Goal: Task Accomplishment & Management: Use online tool/utility

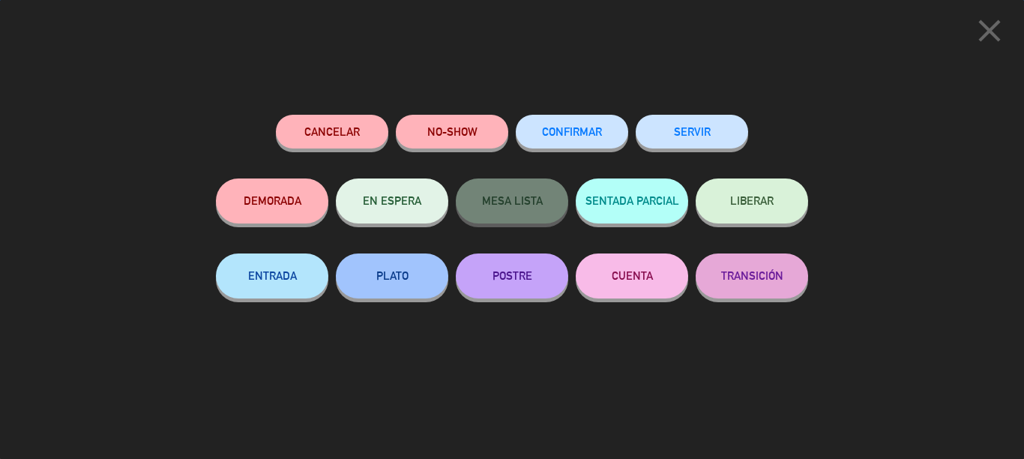
click at [712, 138] on button "SERVIR" at bounding box center [692, 132] width 112 height 34
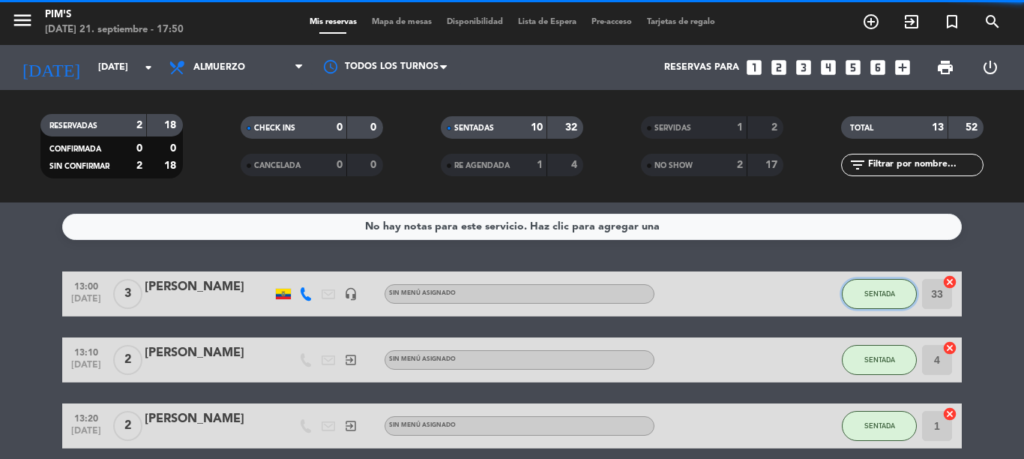
click at [865, 302] on button "SENTADA" at bounding box center [879, 294] width 75 height 30
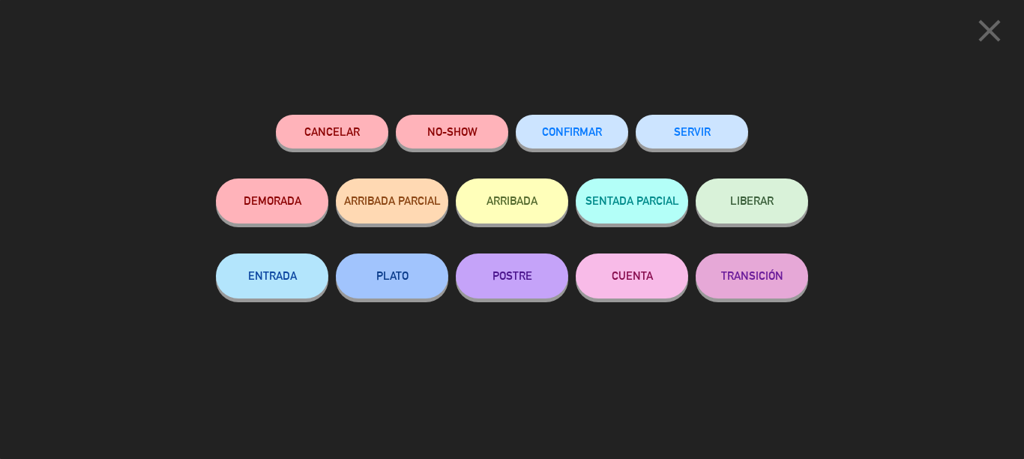
click at [697, 125] on button "SERVIR" at bounding box center [692, 132] width 112 height 34
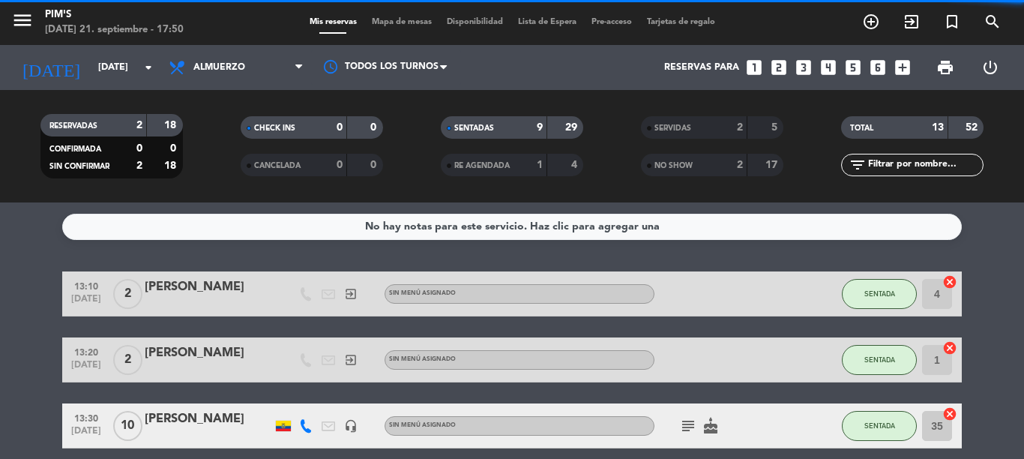
click at [842, 301] on div "SENTADA" at bounding box center [879, 293] width 75 height 44
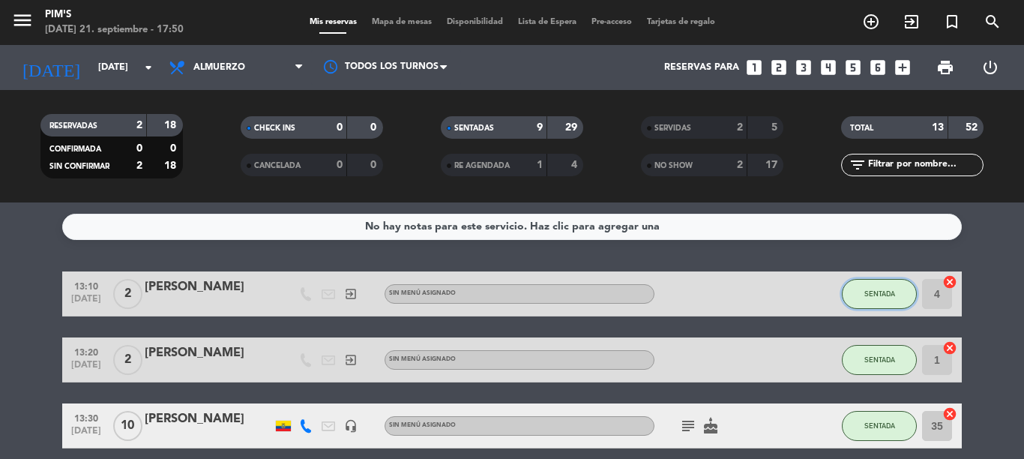
click at [864, 294] on span "SENTADA" at bounding box center [879, 293] width 31 height 8
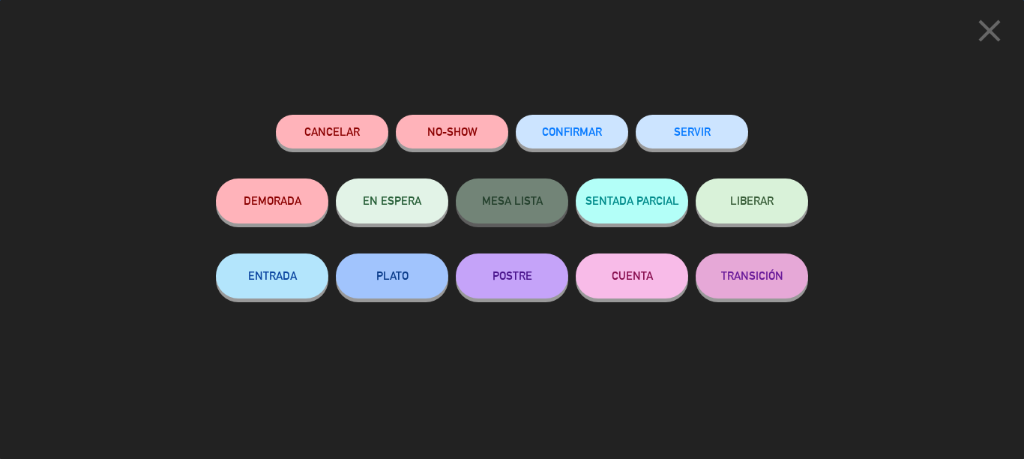
click at [674, 135] on button "SERVIR" at bounding box center [692, 132] width 112 height 34
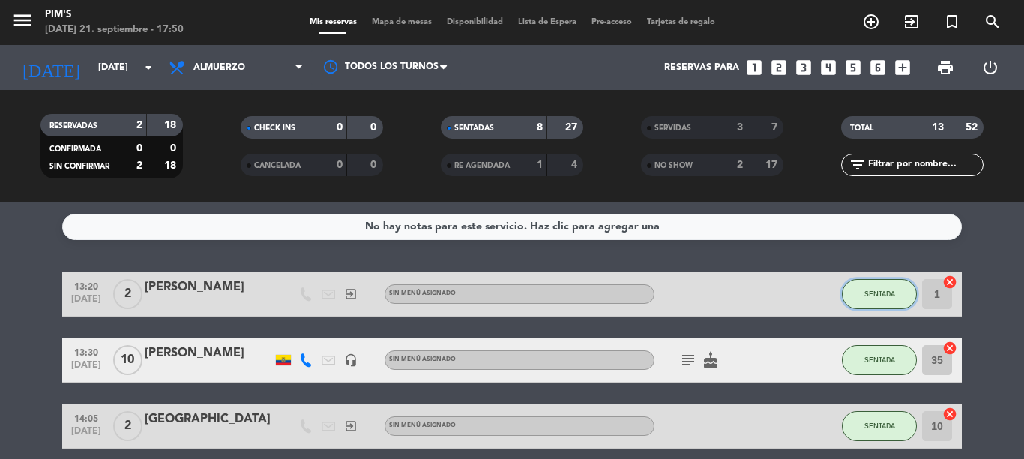
click at [867, 286] on button "SENTADA" at bounding box center [879, 294] width 75 height 30
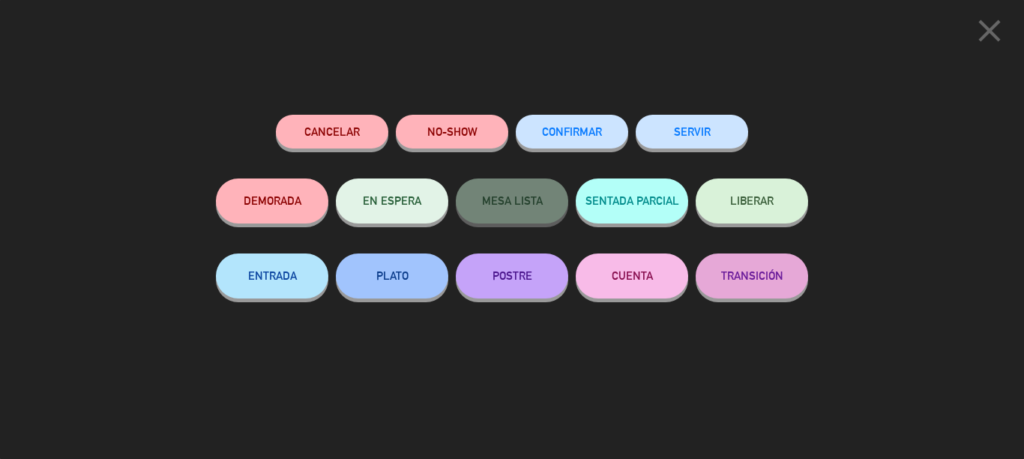
click at [736, 142] on button "SERVIR" at bounding box center [692, 132] width 112 height 34
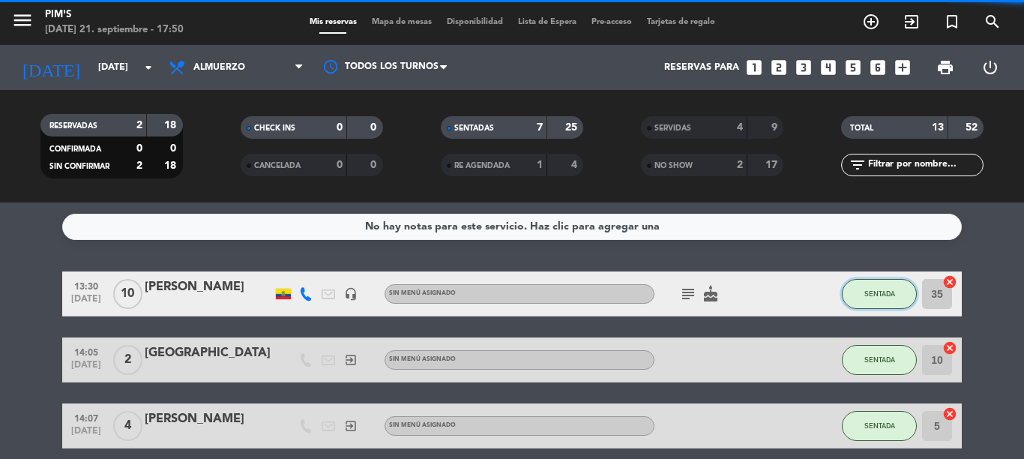
click at [842, 282] on button "SENTADA" at bounding box center [879, 294] width 75 height 30
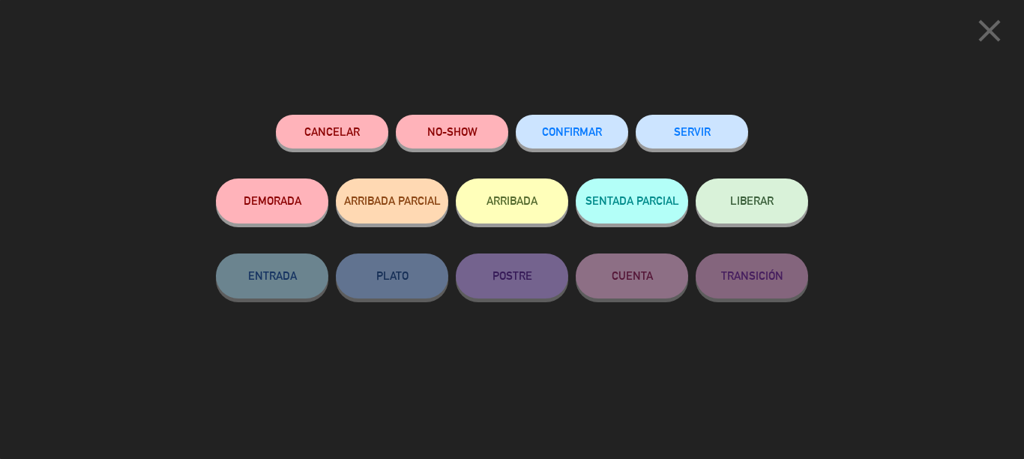
click at [656, 148] on button "SERVIR" at bounding box center [692, 132] width 112 height 34
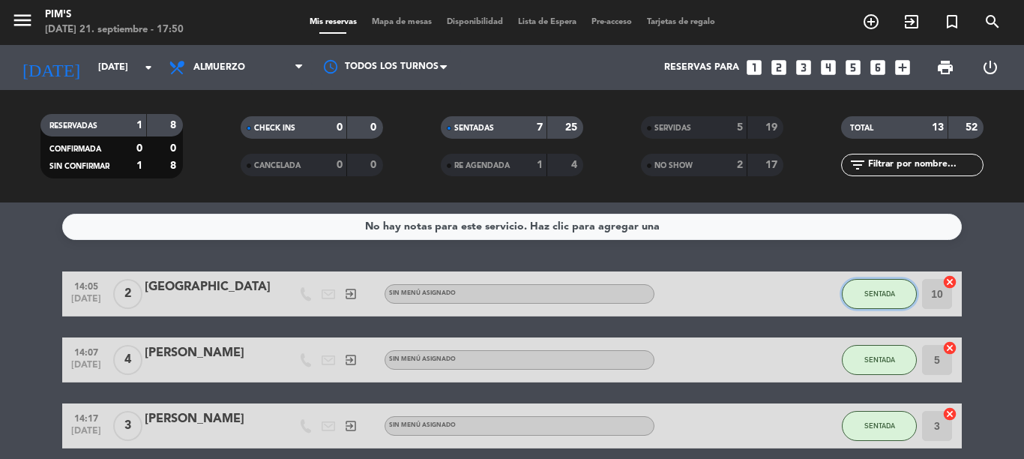
click at [857, 298] on button "SENTADA" at bounding box center [879, 294] width 75 height 30
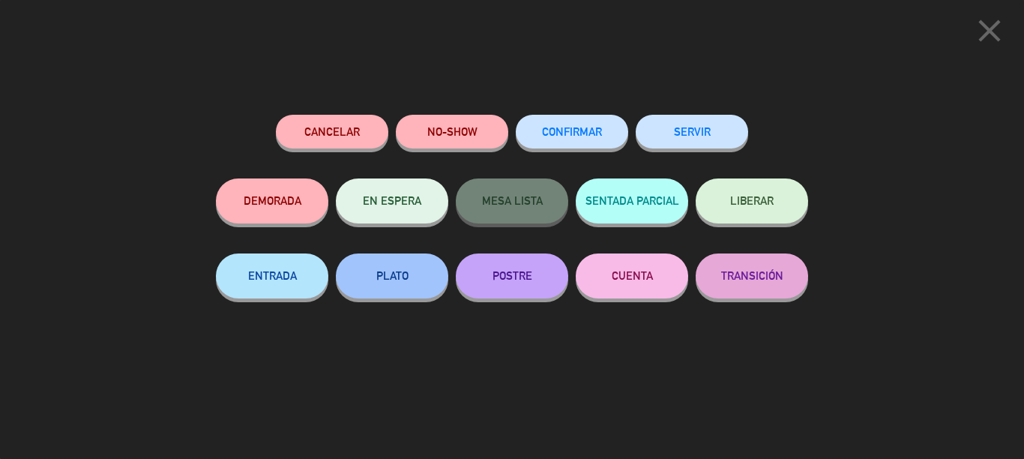
click at [681, 144] on button "SERVIR" at bounding box center [692, 132] width 112 height 34
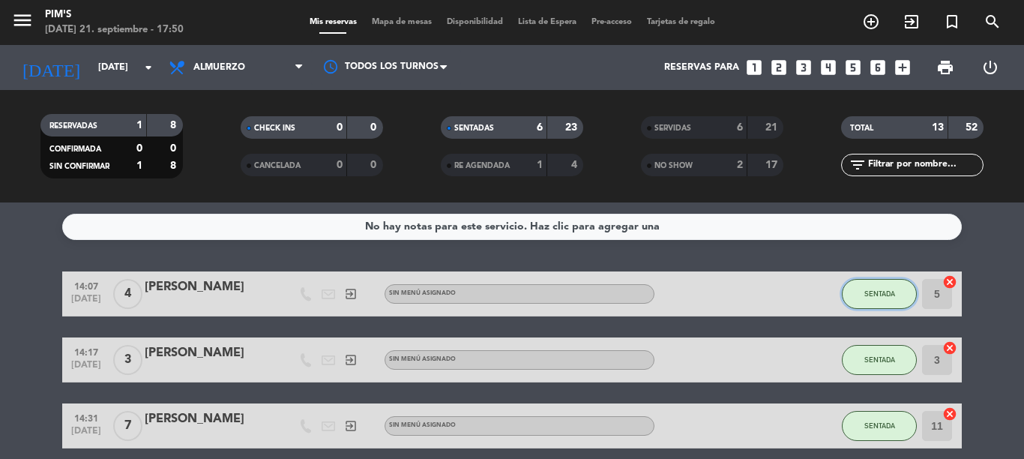
click at [890, 295] on button "SENTADA" at bounding box center [879, 294] width 75 height 30
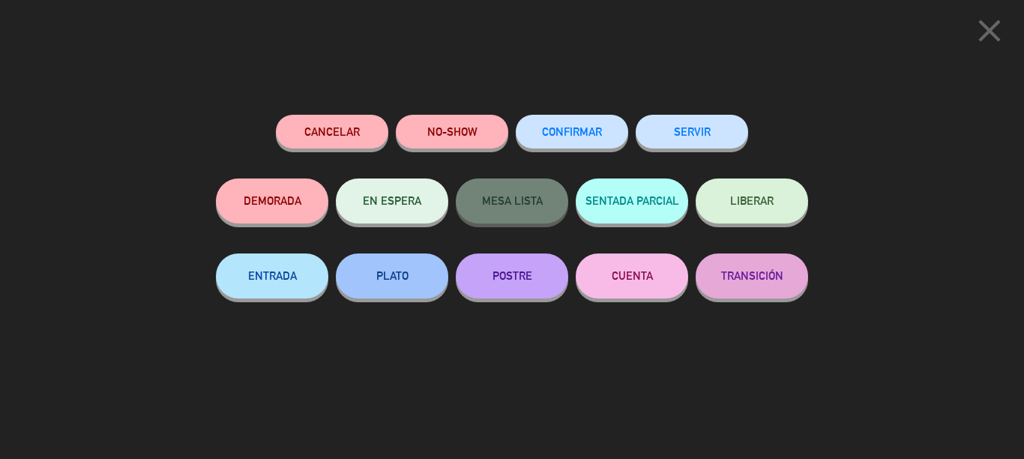
click at [705, 122] on button "SERVIR" at bounding box center [692, 132] width 112 height 34
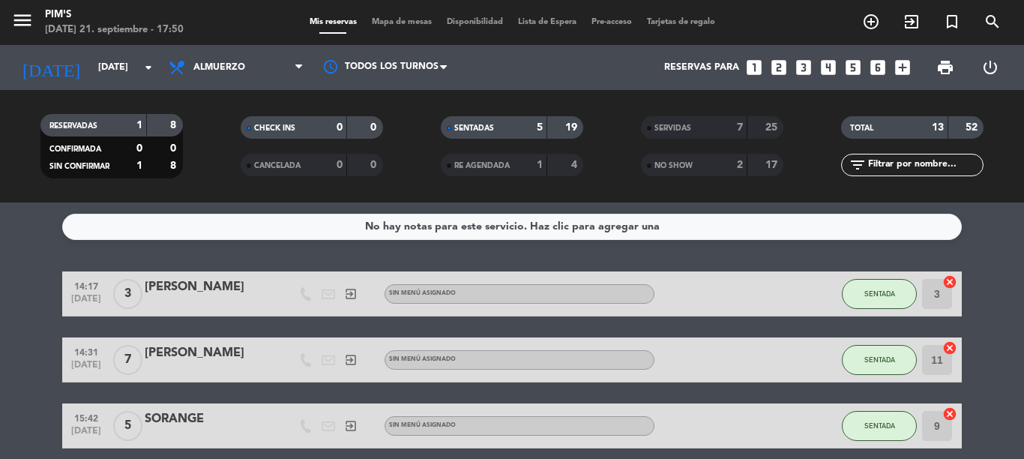
click at [870, 277] on div "SENTADA" at bounding box center [879, 293] width 75 height 44
click at [888, 292] on button "SENTADA" at bounding box center [879, 294] width 75 height 30
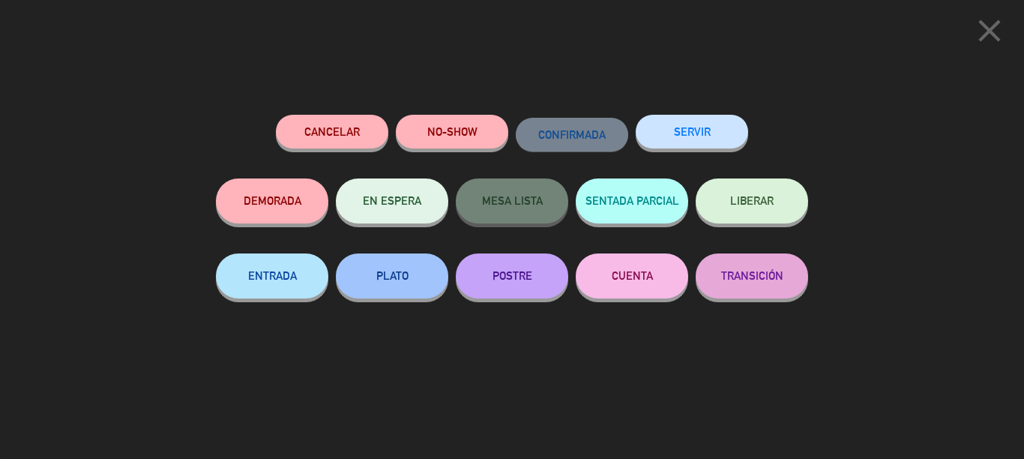
click at [722, 143] on button "SERVIR" at bounding box center [692, 132] width 112 height 34
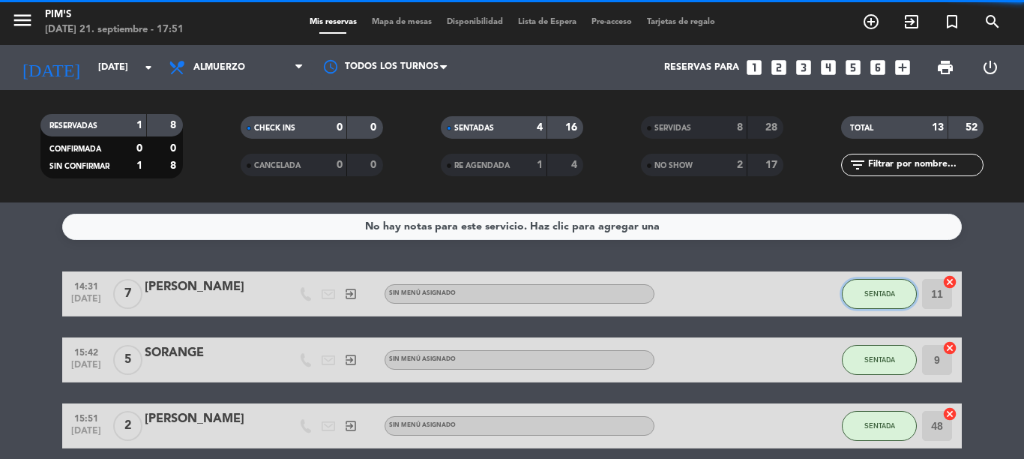
click at [859, 298] on button "SENTADA" at bounding box center [879, 294] width 75 height 30
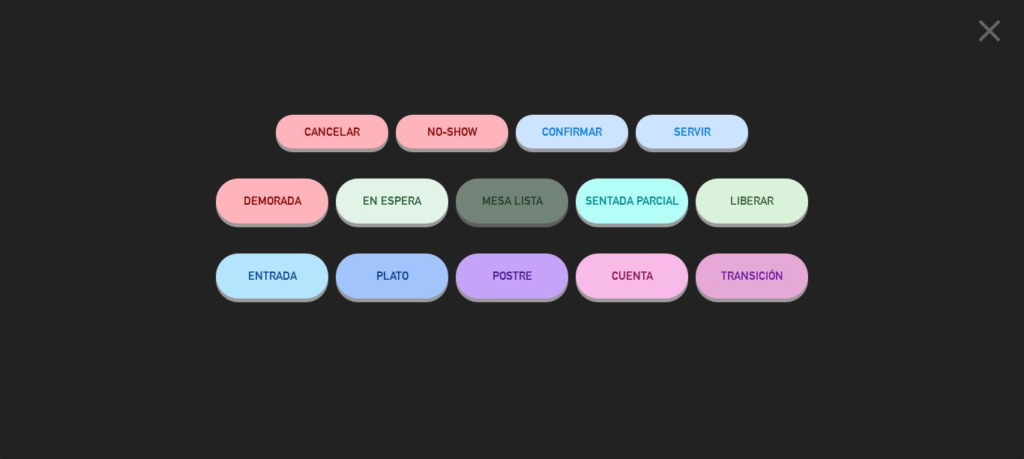
click at [705, 139] on button "SERVIR" at bounding box center [692, 132] width 112 height 34
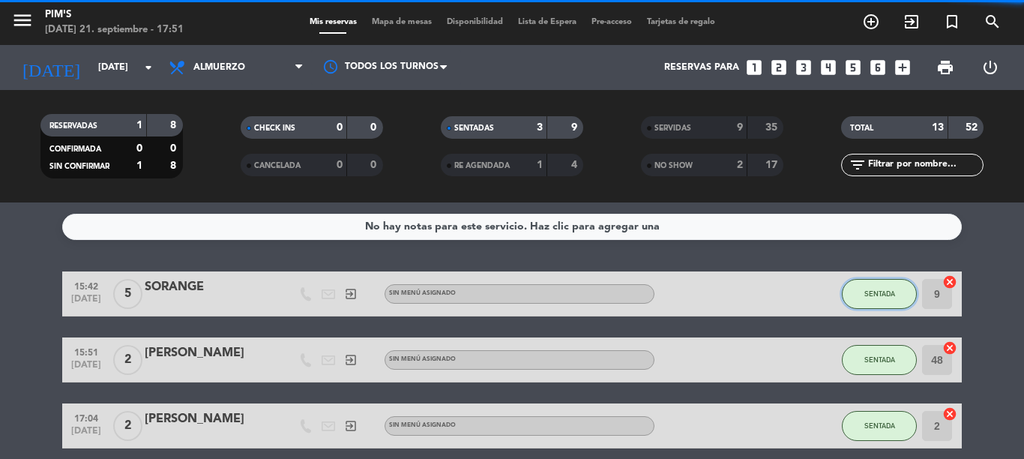
click at [881, 289] on span "SENTADA" at bounding box center [879, 293] width 31 height 8
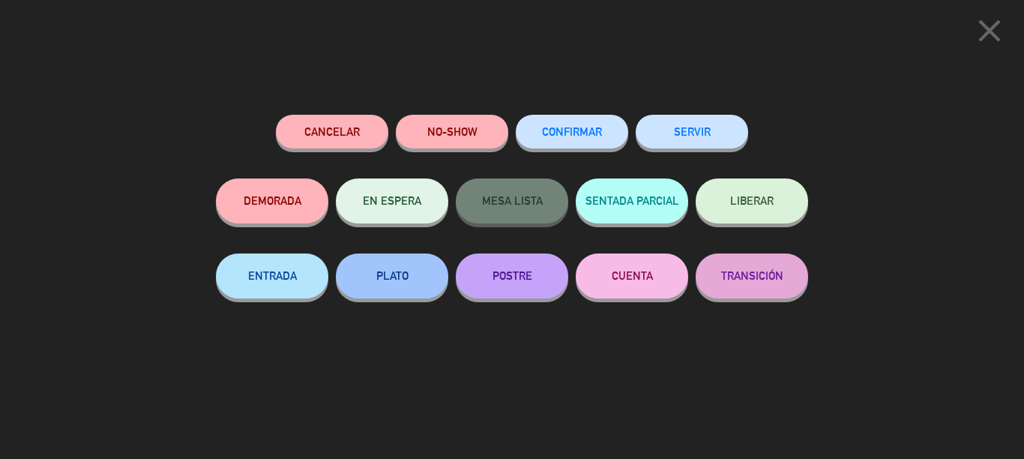
click at [731, 124] on button "SERVIR" at bounding box center [692, 132] width 112 height 34
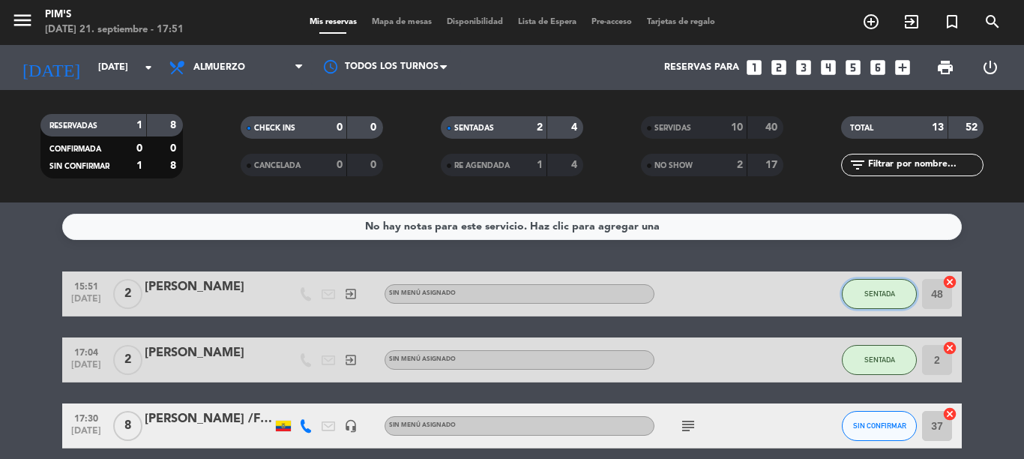
click at [856, 302] on button "SENTADA" at bounding box center [879, 294] width 75 height 30
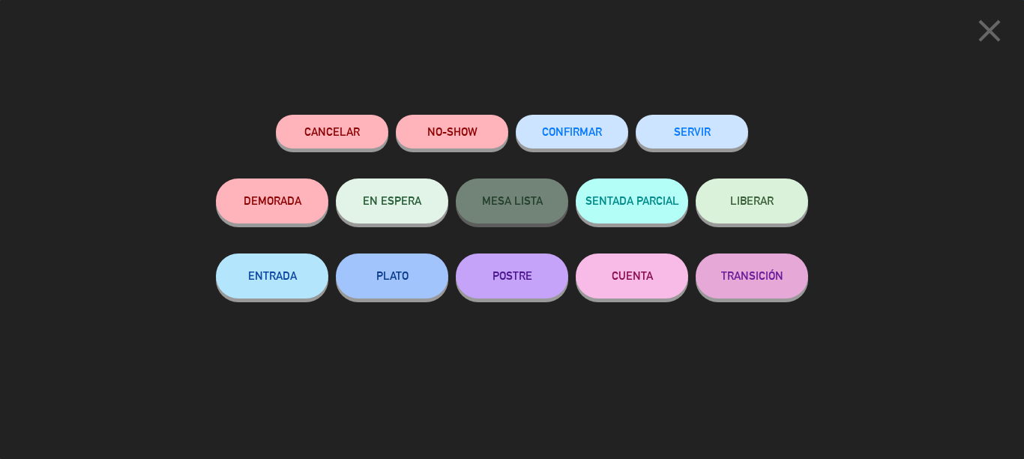
click at [655, 115] on div "SERVIR" at bounding box center [692, 147] width 112 height 64
click at [702, 131] on button "SERVIR" at bounding box center [692, 132] width 112 height 34
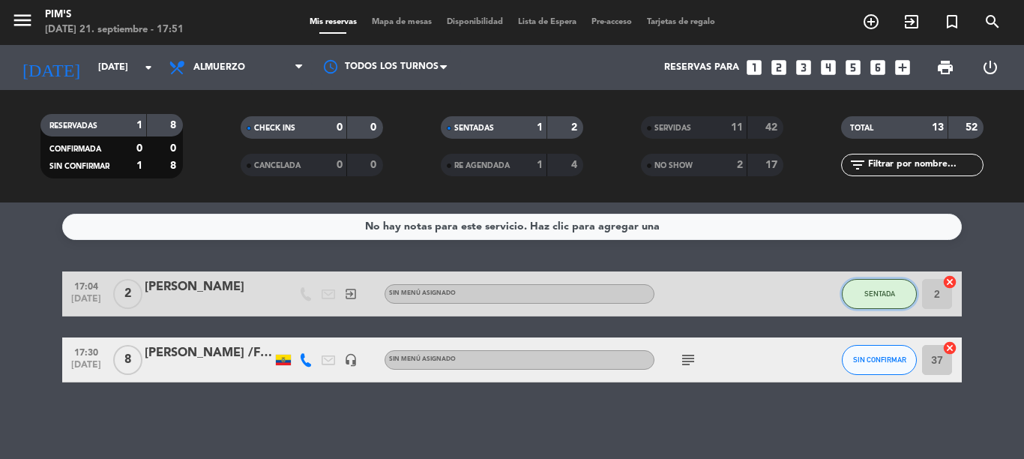
click at [846, 299] on button "SENTADA" at bounding box center [879, 294] width 75 height 30
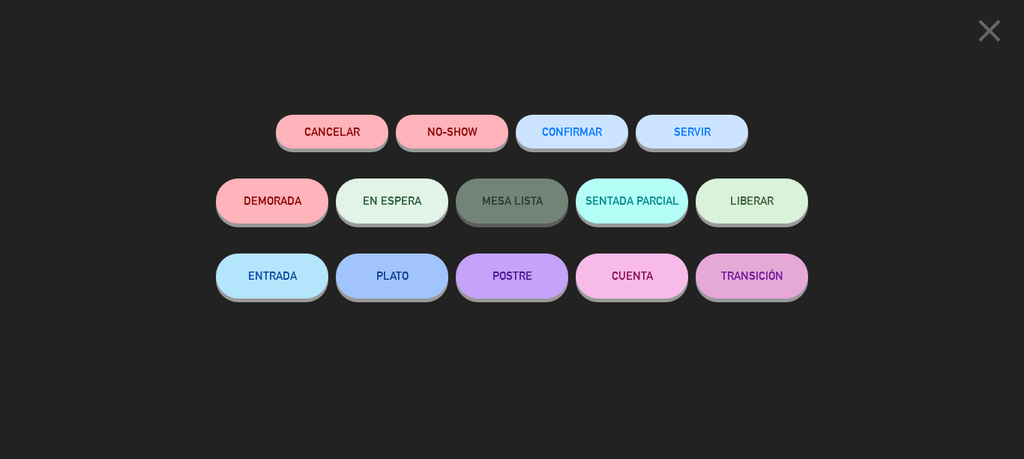
click at [694, 130] on button "SERVIR" at bounding box center [692, 132] width 112 height 34
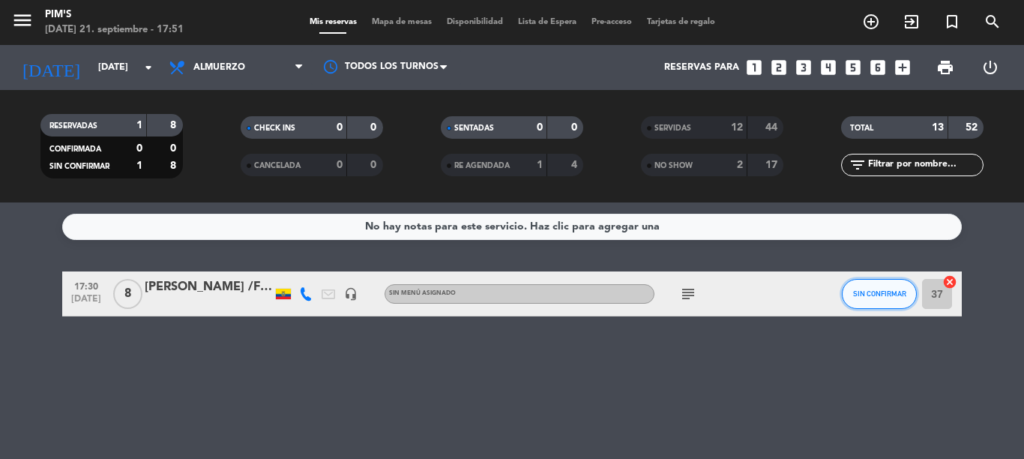
click at [885, 281] on button "SIN CONFIRMAR" at bounding box center [879, 294] width 75 height 30
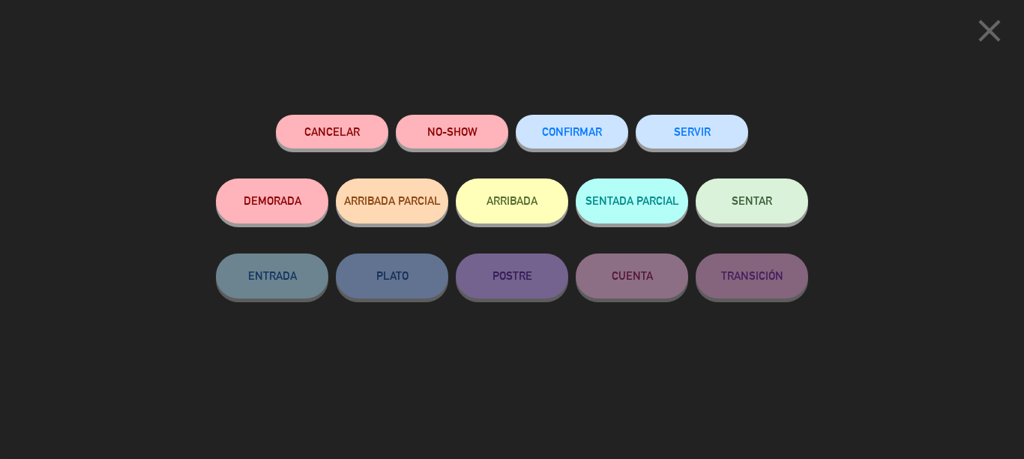
click at [789, 192] on button "SENTAR" at bounding box center [752, 200] width 112 height 45
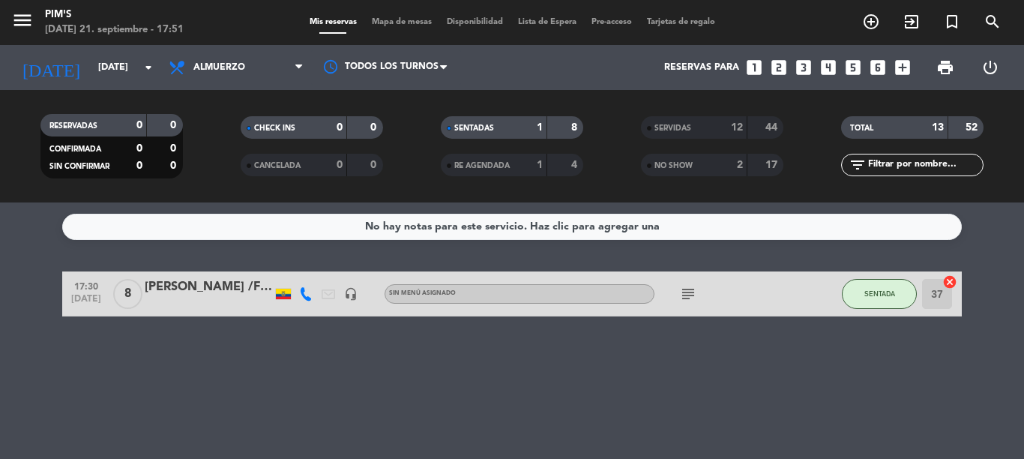
click at [948, 282] on icon "cancel" at bounding box center [949, 281] width 15 height 15
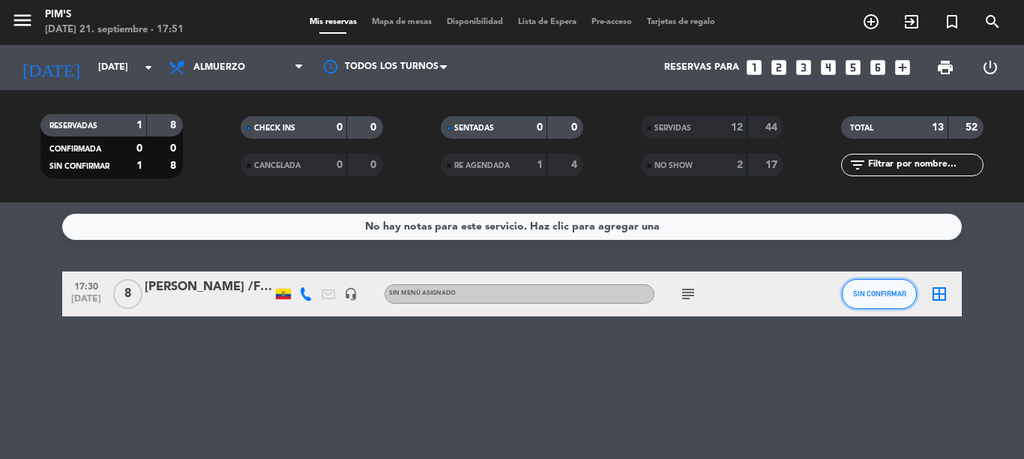
click at [882, 297] on span "SIN CONFIRMAR" at bounding box center [879, 293] width 53 height 8
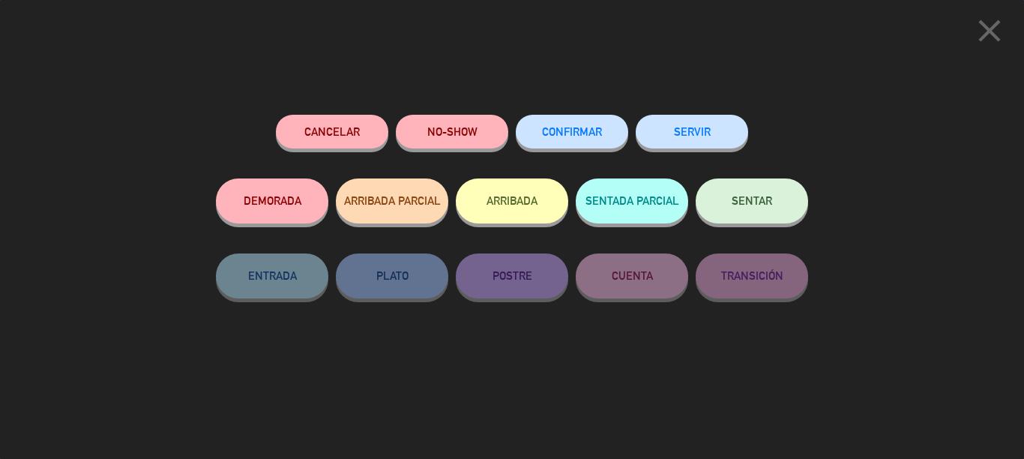
click at [795, 205] on button "SENTAR" at bounding box center [752, 200] width 112 height 45
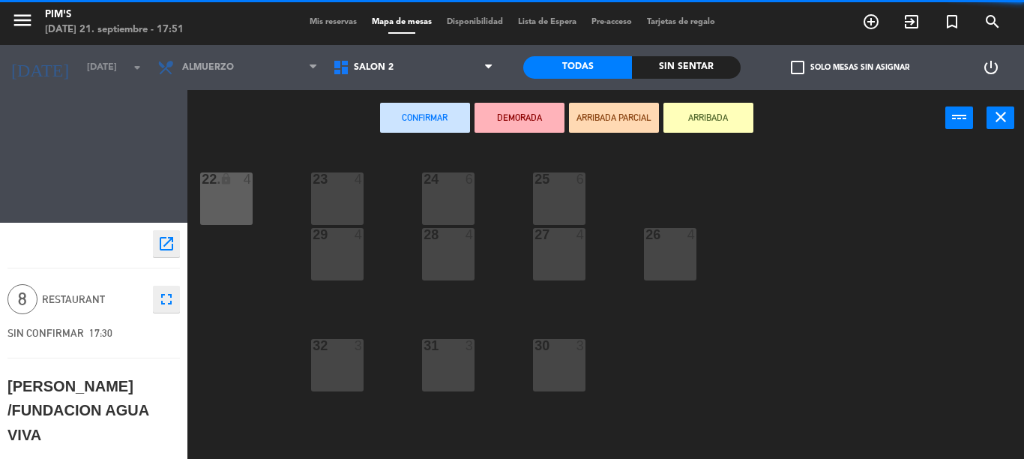
click at [409, 88] on div "Salón 2 Salón principal Terraza Salón 2 Salón 2 Salón principal Terraza" at bounding box center [412, 67] width 175 height 45
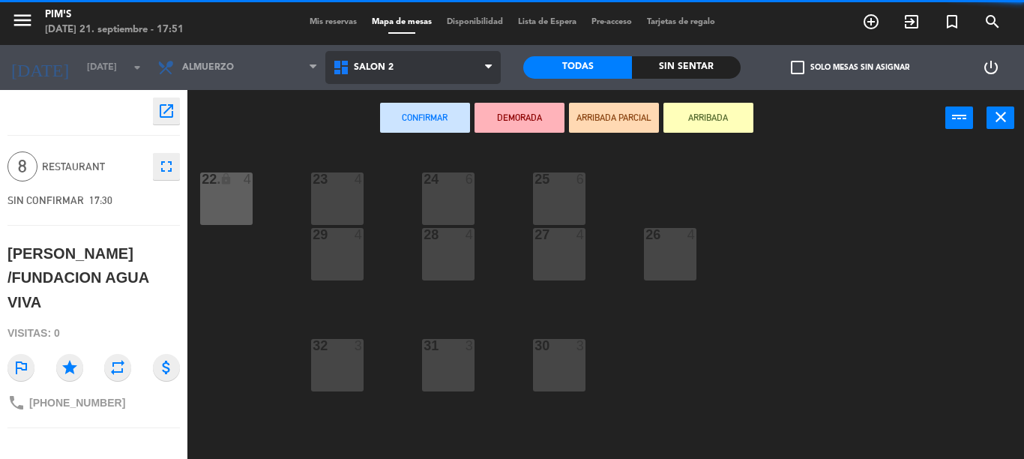
click at [412, 78] on span "Salón 2" at bounding box center [412, 67] width 175 height 33
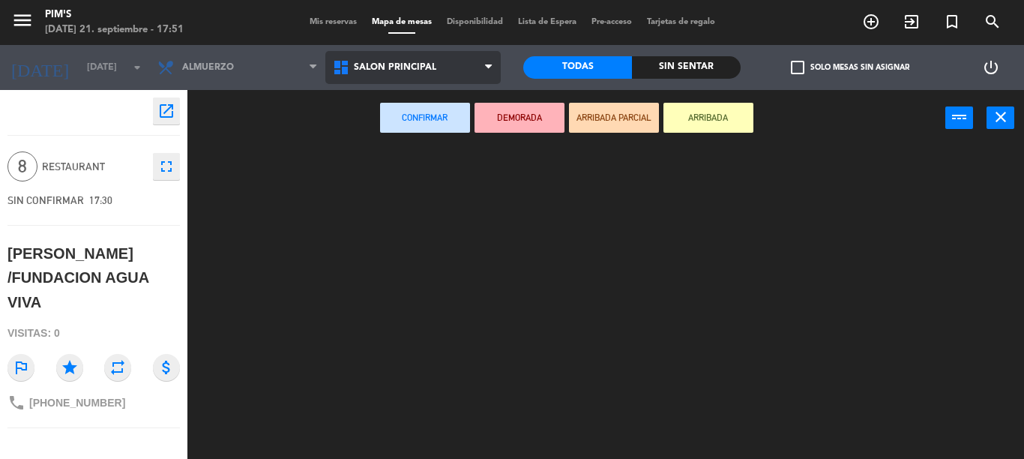
click at [449, 124] on ng-component "menu Pim's [DATE] 21. septiembre - 17:51 Mis reservas Mapa de mesas Disponibili…" at bounding box center [512, 229] width 1024 height 459
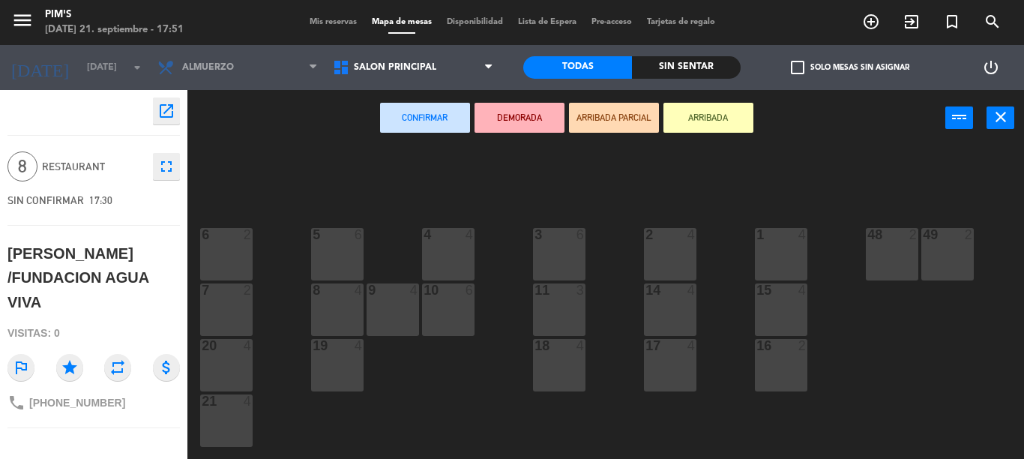
click at [336, 260] on div "5 6" at bounding box center [337, 254] width 52 height 52
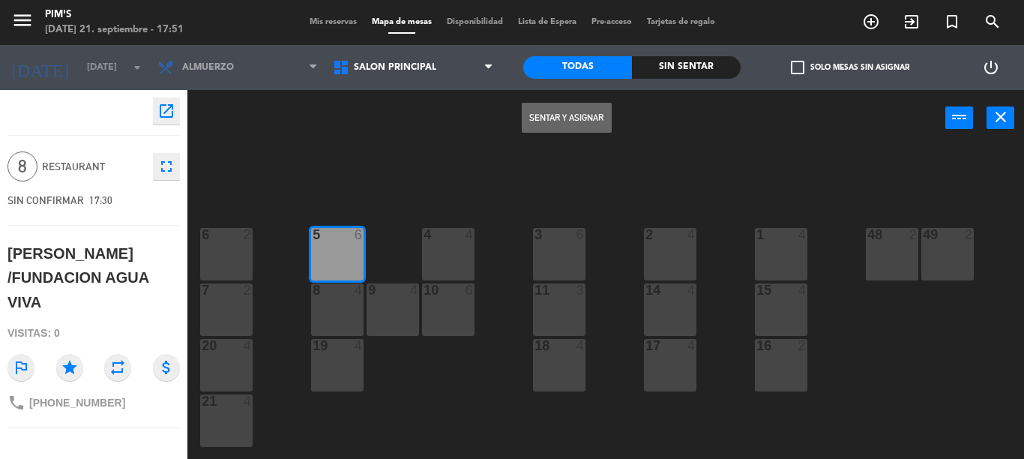
click at [553, 112] on button "Sentar y Asignar" at bounding box center [567, 118] width 90 height 30
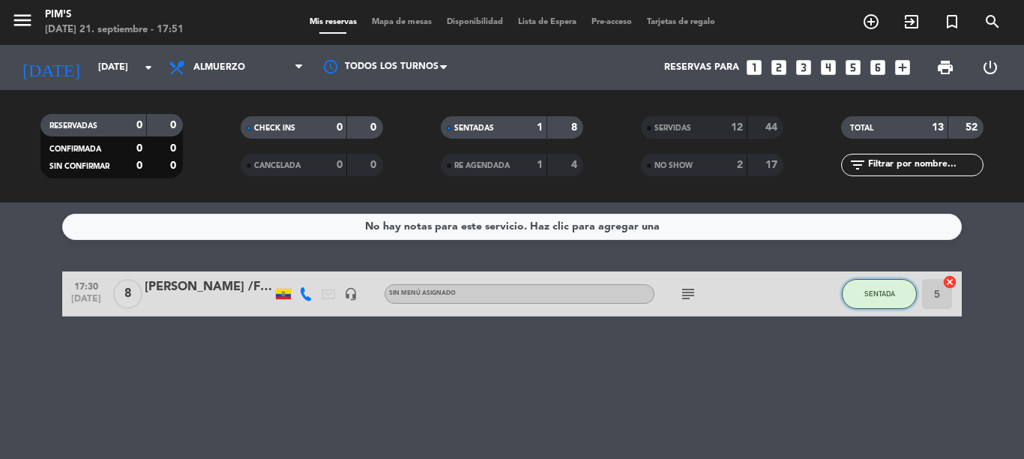
click at [884, 287] on button "SENTADA" at bounding box center [879, 294] width 75 height 30
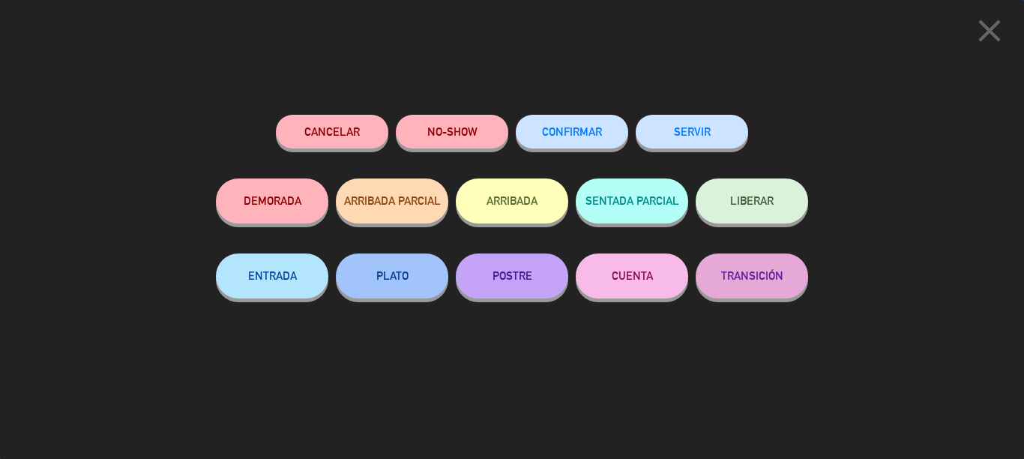
click at [741, 136] on button "SERVIR" at bounding box center [692, 132] width 112 height 34
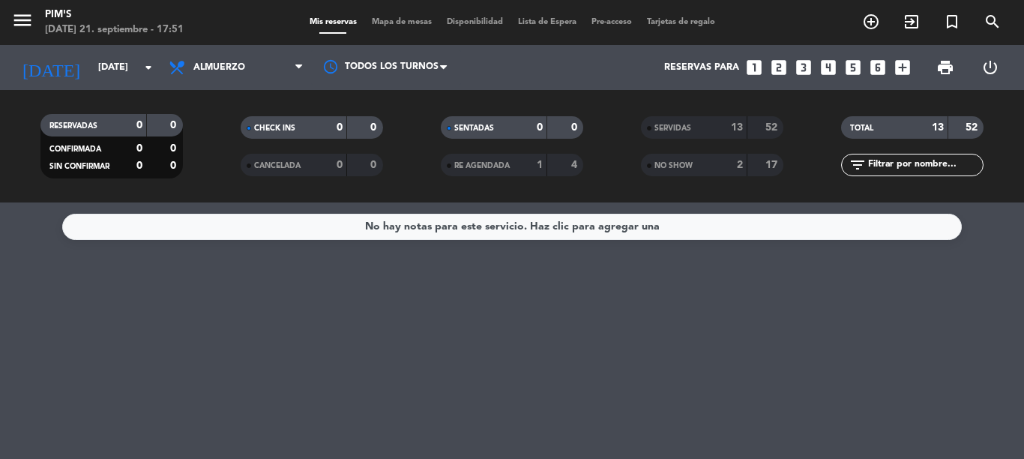
click at [951, 58] on span "print" at bounding box center [945, 67] width 30 height 30
click at [953, 68] on span "print" at bounding box center [945, 67] width 18 height 18
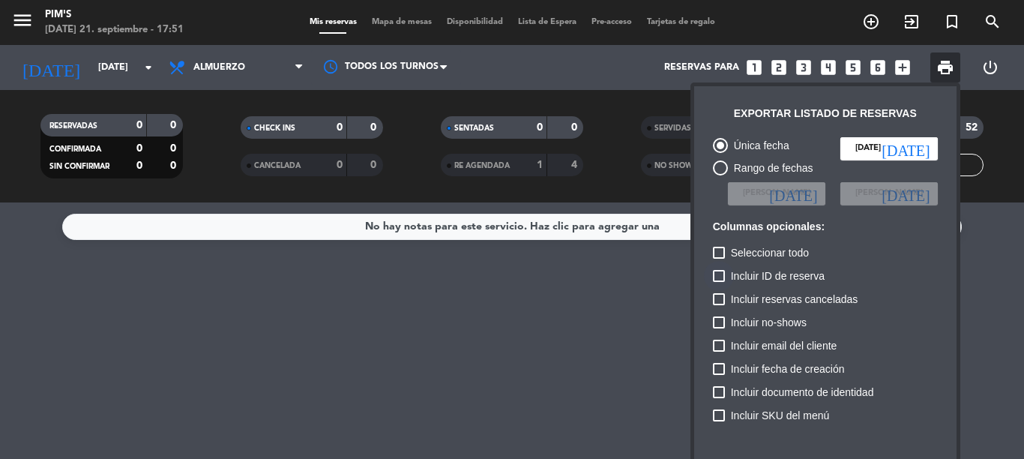
click at [716, 277] on div at bounding box center [719, 276] width 12 height 12
click at [718, 282] on input "Incluir ID de reserva" at bounding box center [718, 282] width 1 height 1
checkbox input "true"
click at [725, 304] on label "Incluir reservas canceladas" at bounding box center [785, 299] width 145 height 18
click at [719, 305] on input "Incluir reservas canceladas" at bounding box center [718, 305] width 1 height 1
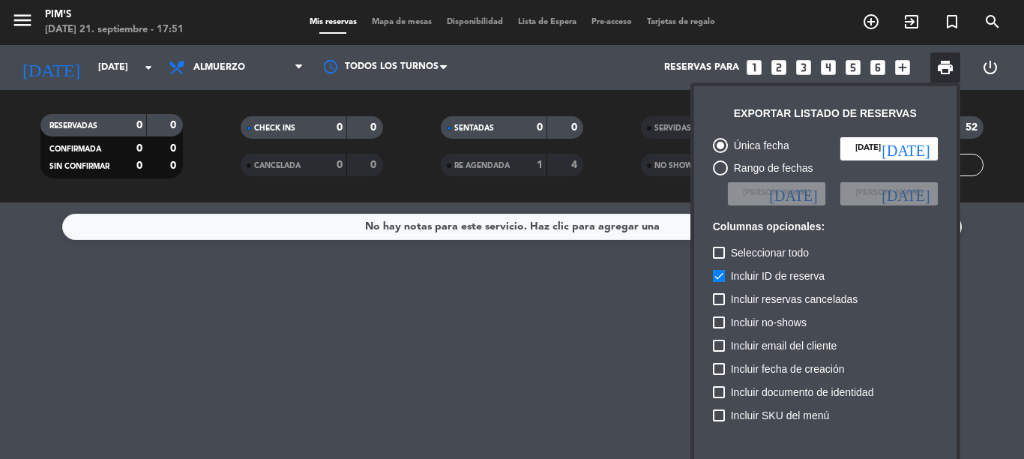
checkbox input "true"
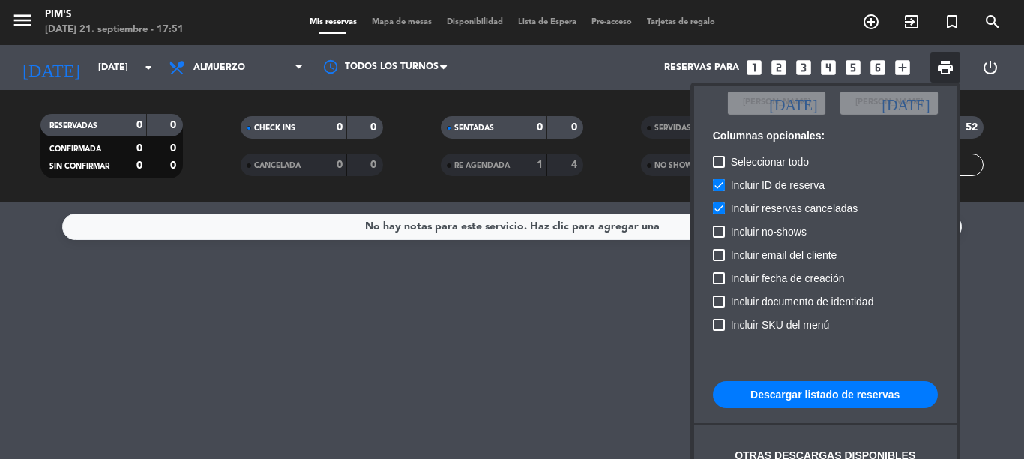
scroll to position [91, 0]
click at [870, 394] on button "Descargar listado de reservas" at bounding box center [825, 393] width 225 height 27
click at [376, 355] on div at bounding box center [512, 229] width 1024 height 459
